Goal: Communication & Community: Answer question/provide support

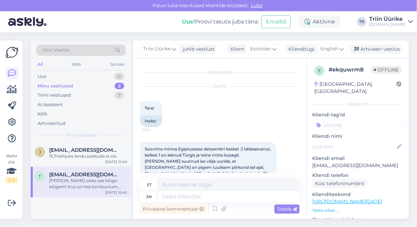
scroll to position [1392, 0]
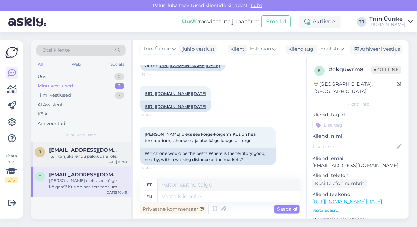
click at [94, 152] on span "[EMAIL_ADDRESS][DOMAIN_NAME]" at bounding box center [84, 150] width 71 height 6
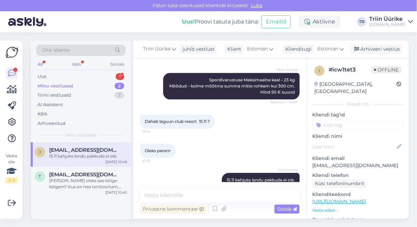
scroll to position [807, 0]
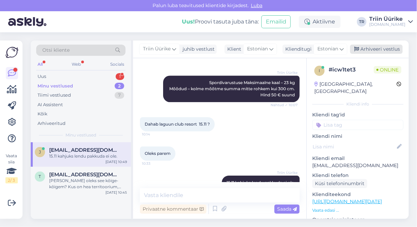
click at [380, 50] on div "Arhiveeri vestlus" at bounding box center [376, 49] width 53 height 9
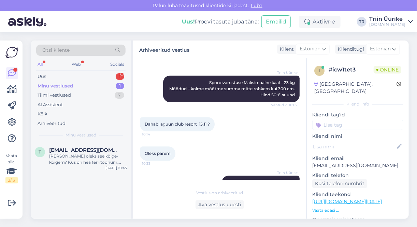
click at [94, 86] on div "Minu vestlused 1" at bounding box center [80, 86] width 89 height 10
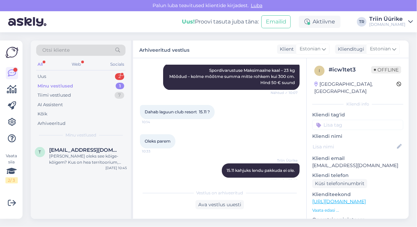
scroll to position [842, 0]
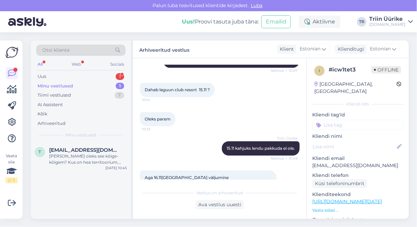
click at [71, 85] on div "Minu vestlused" at bounding box center [55, 86] width 35 height 7
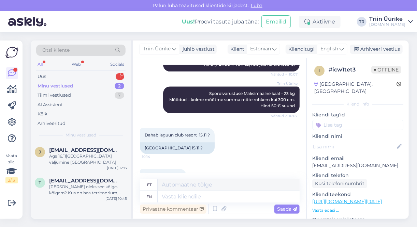
scroll to position [883, 0]
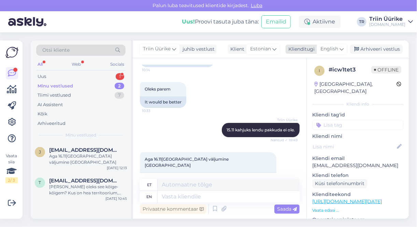
click at [341, 51] on icon at bounding box center [341, 49] width 4 height 8
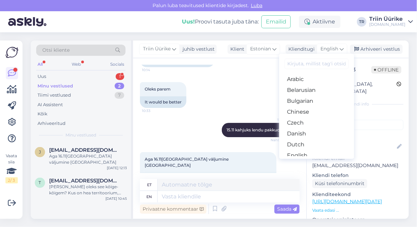
click at [311, 161] on link "Estonian" at bounding box center [316, 166] width 75 height 11
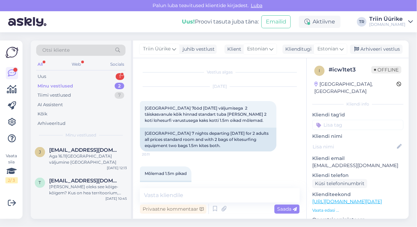
scroll to position [874, 0]
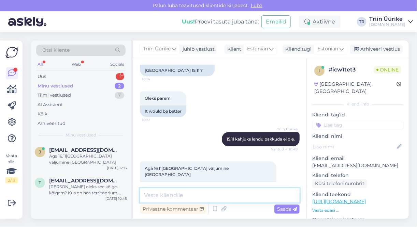
click at [207, 195] on textarea at bounding box center [220, 196] width 160 height 14
type textarea "Kahjuks seda hotelli pakkuda ei ole."
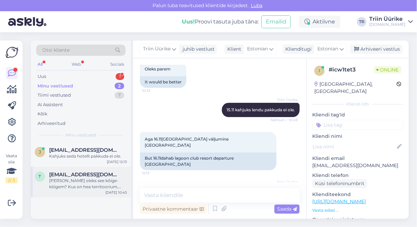
click at [91, 184] on div "[PERSON_NAME] oleks see kõige-kõigem? Kus on hea territoorium, läheduses, jalut…" at bounding box center [88, 184] width 78 height 12
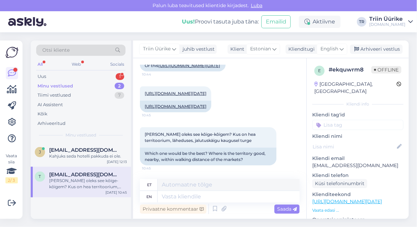
scroll to position [1392, 0]
click at [339, 48] on div "English" at bounding box center [331, 49] width 31 height 11
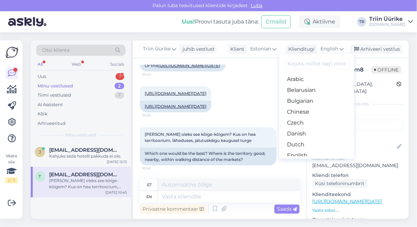
drag, startPoint x: 315, startPoint y: 142, endPoint x: 312, endPoint y: 146, distance: 4.6
click at [314, 161] on link "Estonian" at bounding box center [316, 166] width 75 height 11
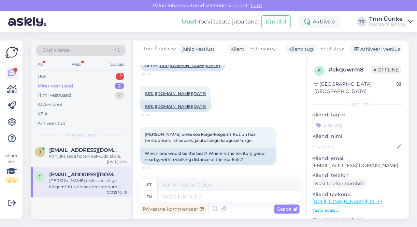
scroll to position [1383, 0]
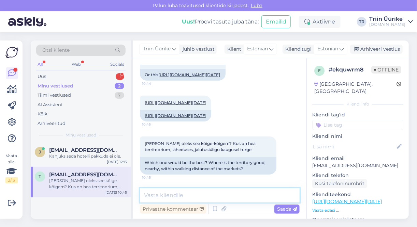
click at [252, 194] on textarea at bounding box center [220, 196] width 160 height 14
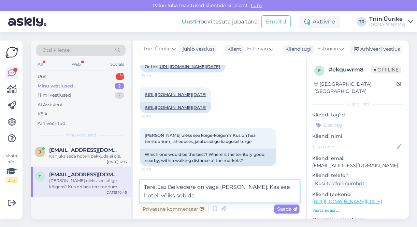
type textarea "Tere, Jaz Belvedere on väga [PERSON_NAME]. Kas see hotell võiks sobida?"
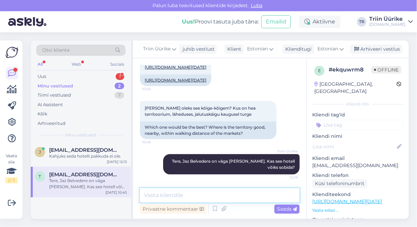
scroll to position [1419, 0]
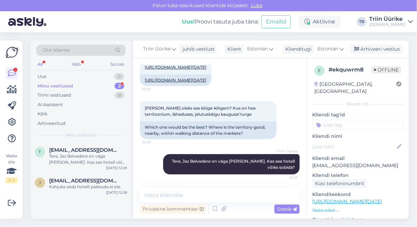
click at [94, 85] on div "Minu vestlused 2" at bounding box center [80, 86] width 89 height 10
click at [105, 161] on div "Tere, Jaz Belvedere on väga [PERSON_NAME]. Kas see hotell võiks sobida?" at bounding box center [88, 159] width 78 height 12
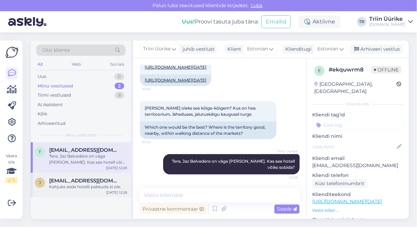
click at [92, 190] on div "[PERSON_NAME] [PERSON_NAME][EMAIL_ADDRESS][DOMAIN_NAME] Kahjuks seda hotelli pa…" at bounding box center [81, 185] width 100 height 25
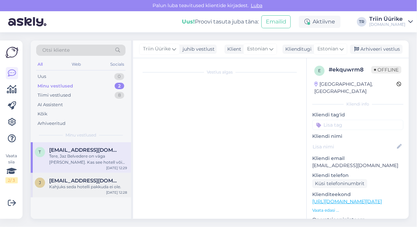
scroll to position [903, 0]
